Goal: Transaction & Acquisition: Purchase product/service

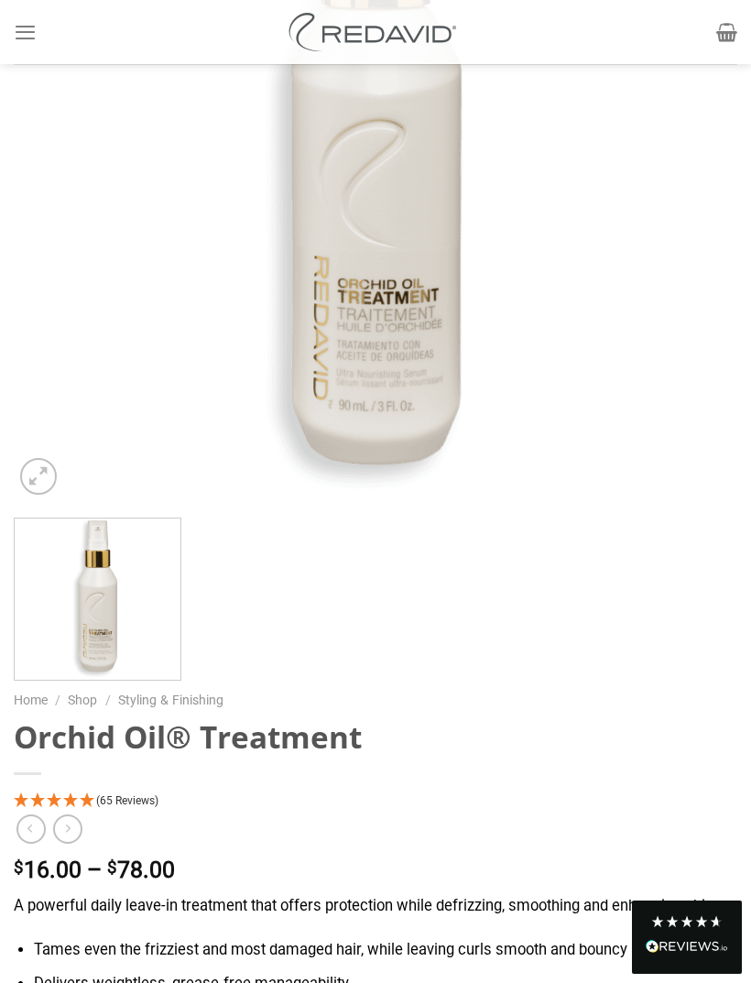
scroll to position [430, 0]
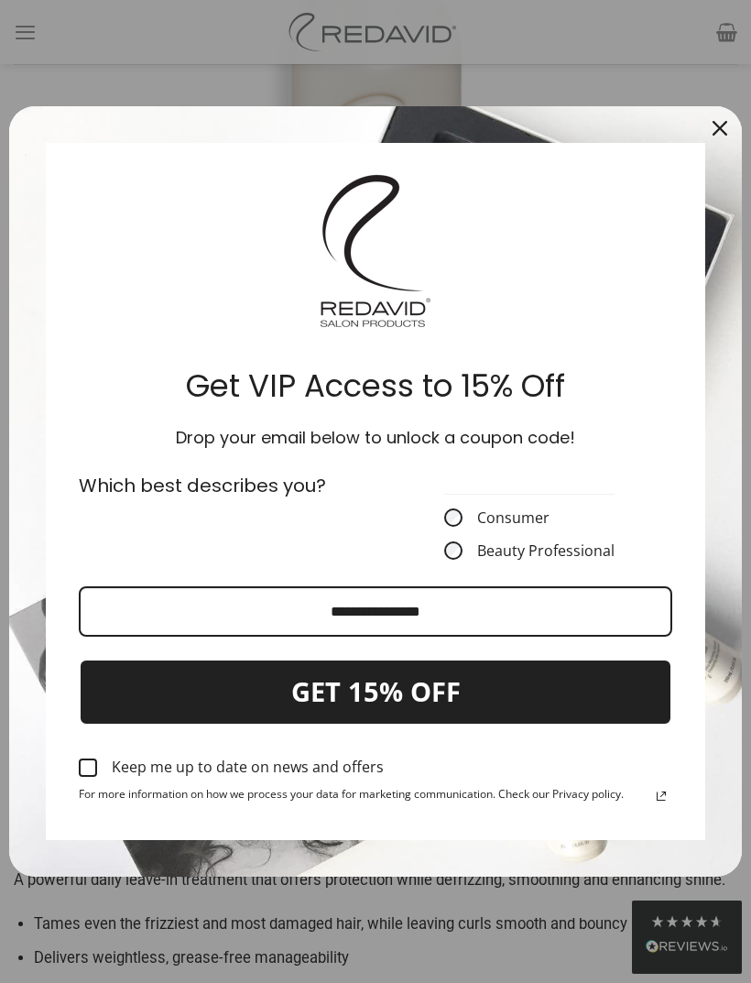
click at [712, 143] on div "Close" at bounding box center [719, 128] width 29 height 29
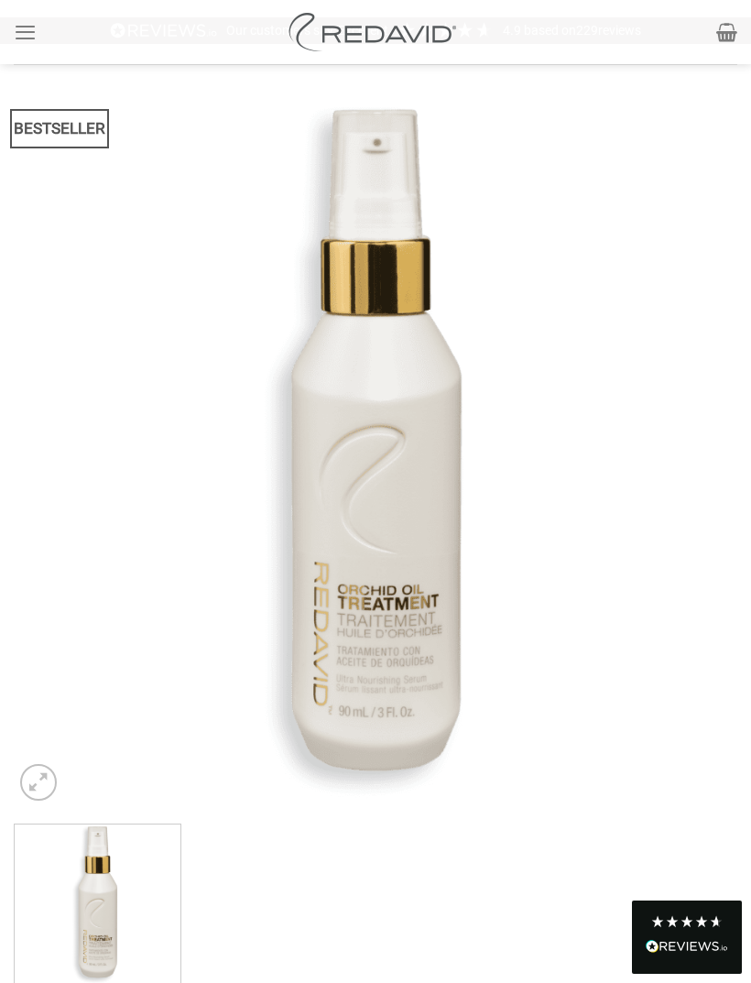
scroll to position [97, 0]
click at [34, 36] on icon "Menu" at bounding box center [25, 31] width 23 height 27
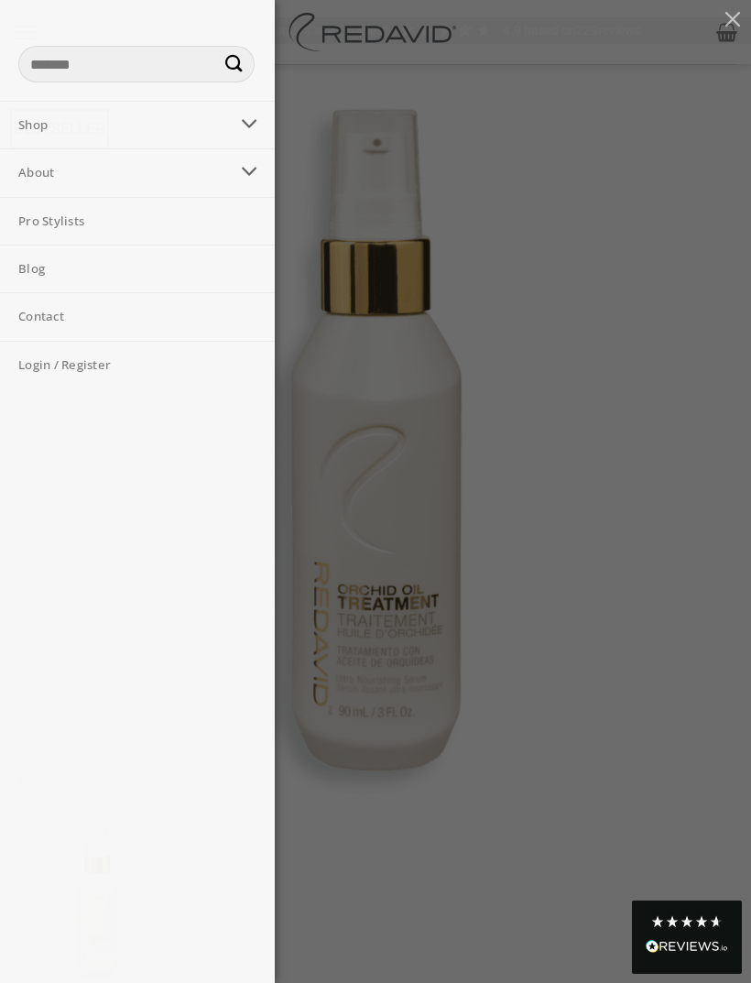
click at [240, 142] on button "Toggle" at bounding box center [249, 125] width 41 height 37
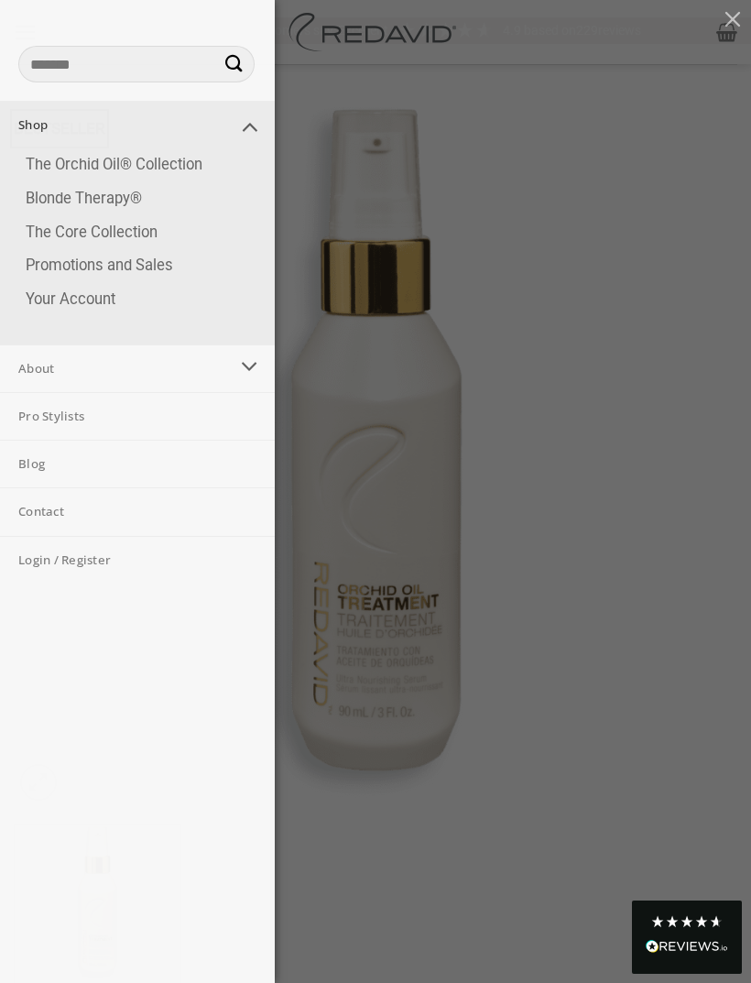
click at [136, 190] on link "Blonde Therapy®" at bounding box center [140, 199] width 267 height 34
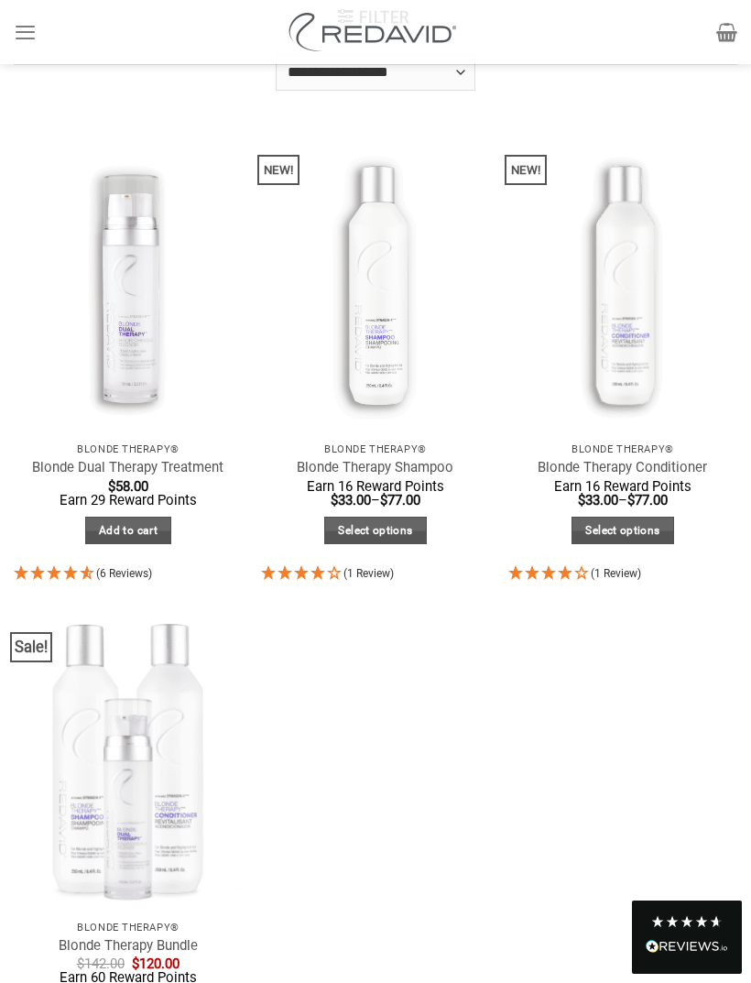
scroll to position [202, 0]
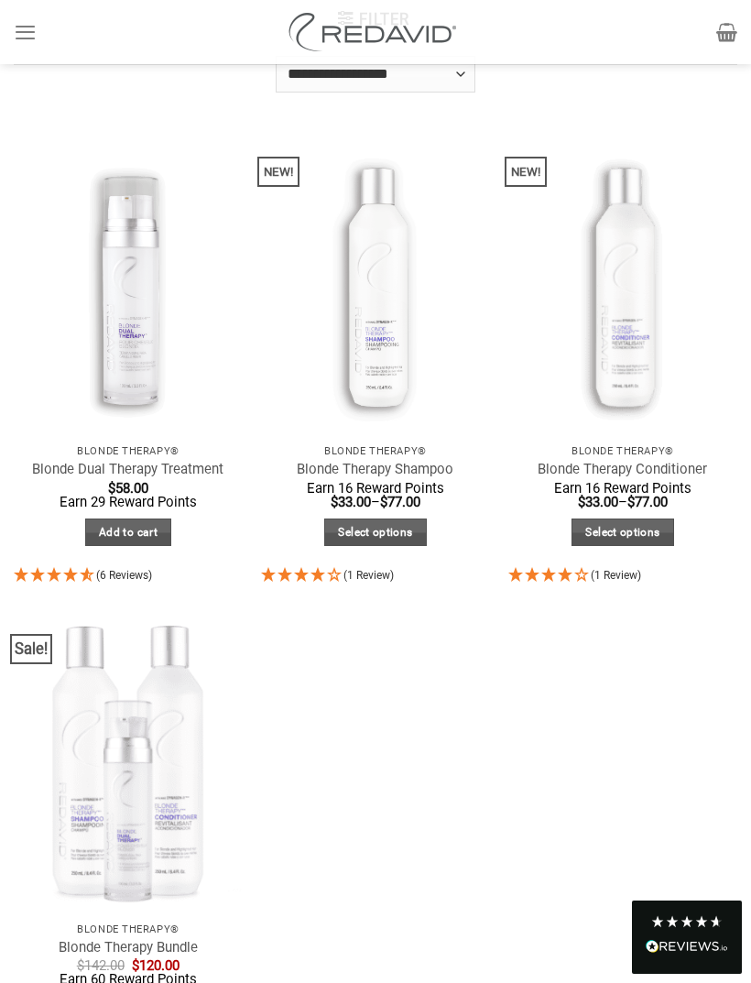
click at [63, 464] on link "Blonde Dual Therapy Treatment" at bounding box center [127, 469] width 191 height 17
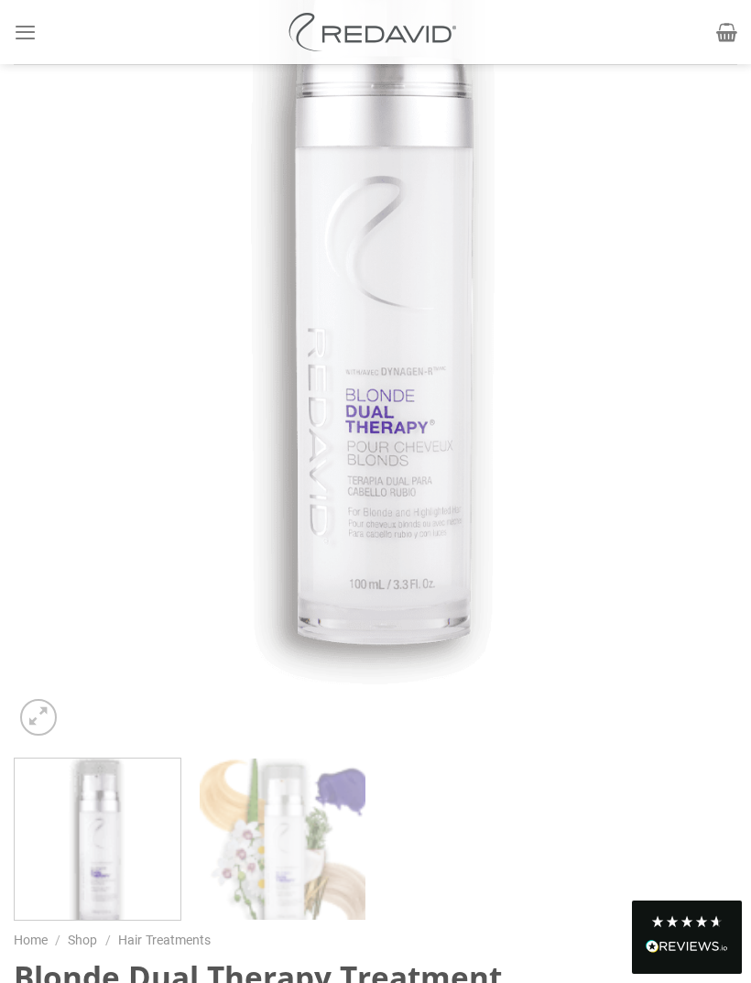
scroll to position [403, 0]
